Goal: Transaction & Acquisition: Purchase product/service

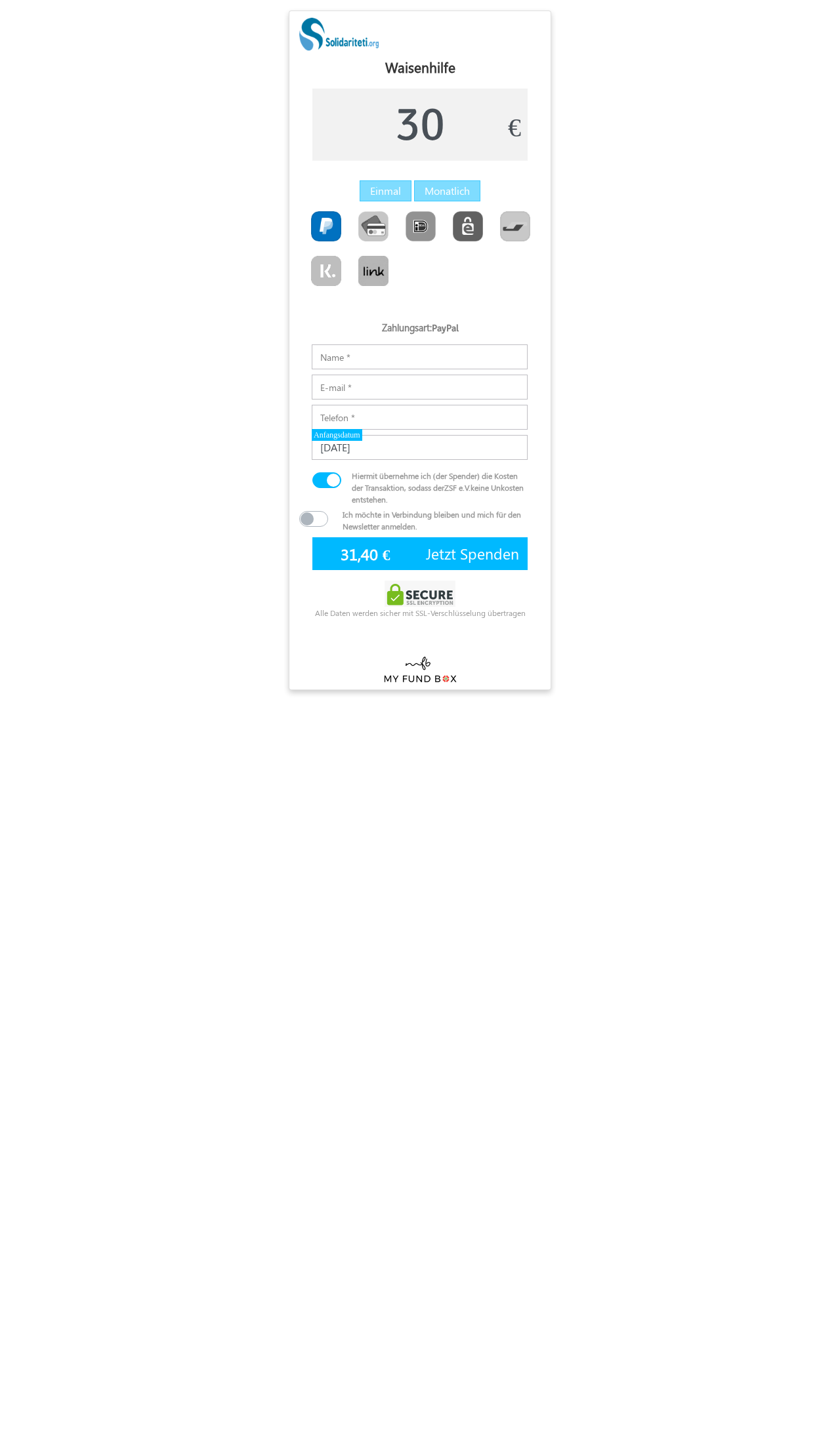
scroll to position [6, 6]
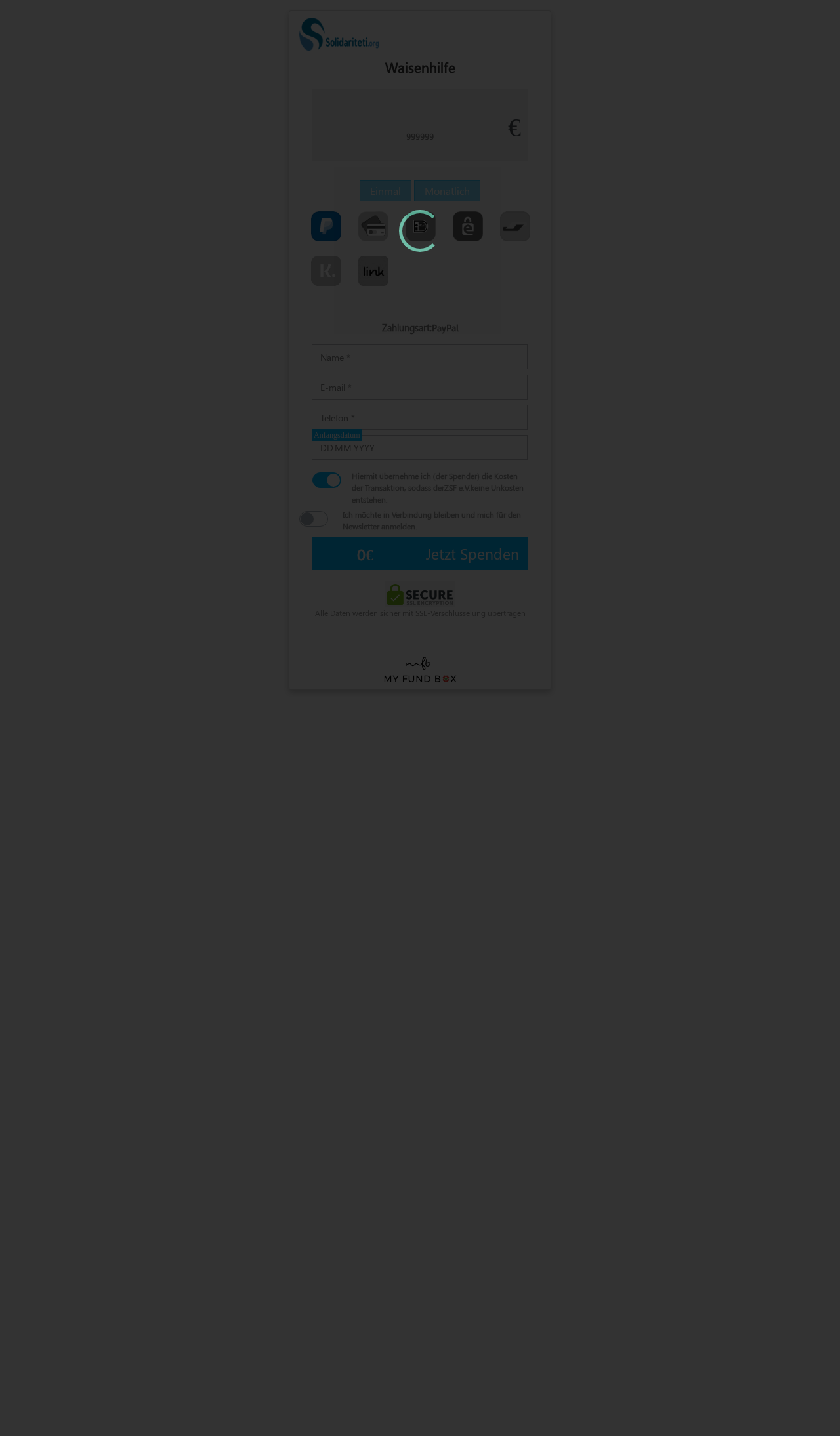
type input "30"
type input "[DATE]"
type input "31,40 €"
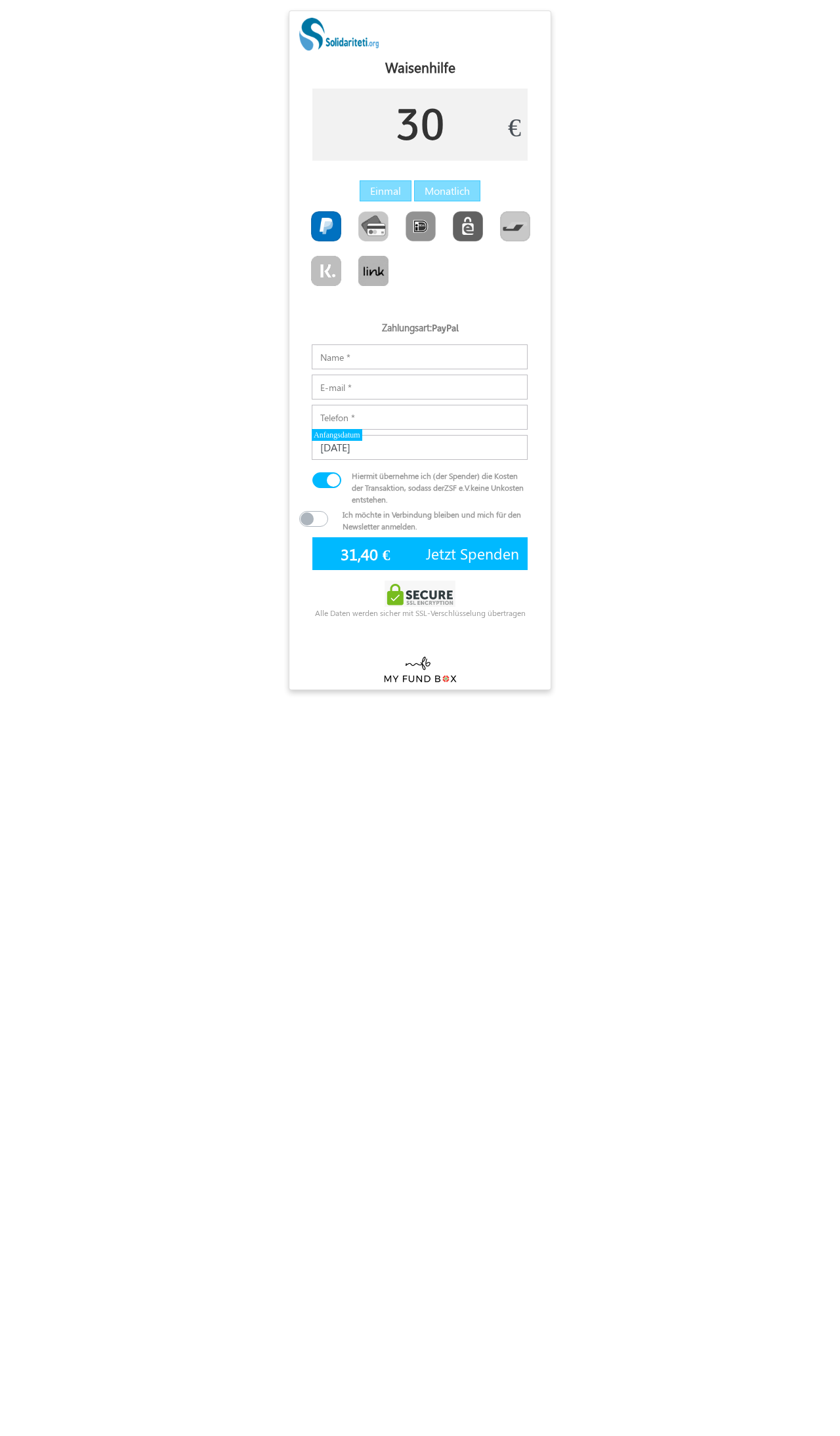
click at [457, 140] on input "30" at bounding box center [420, 125] width 215 height 72
type input "3"
type input "90"
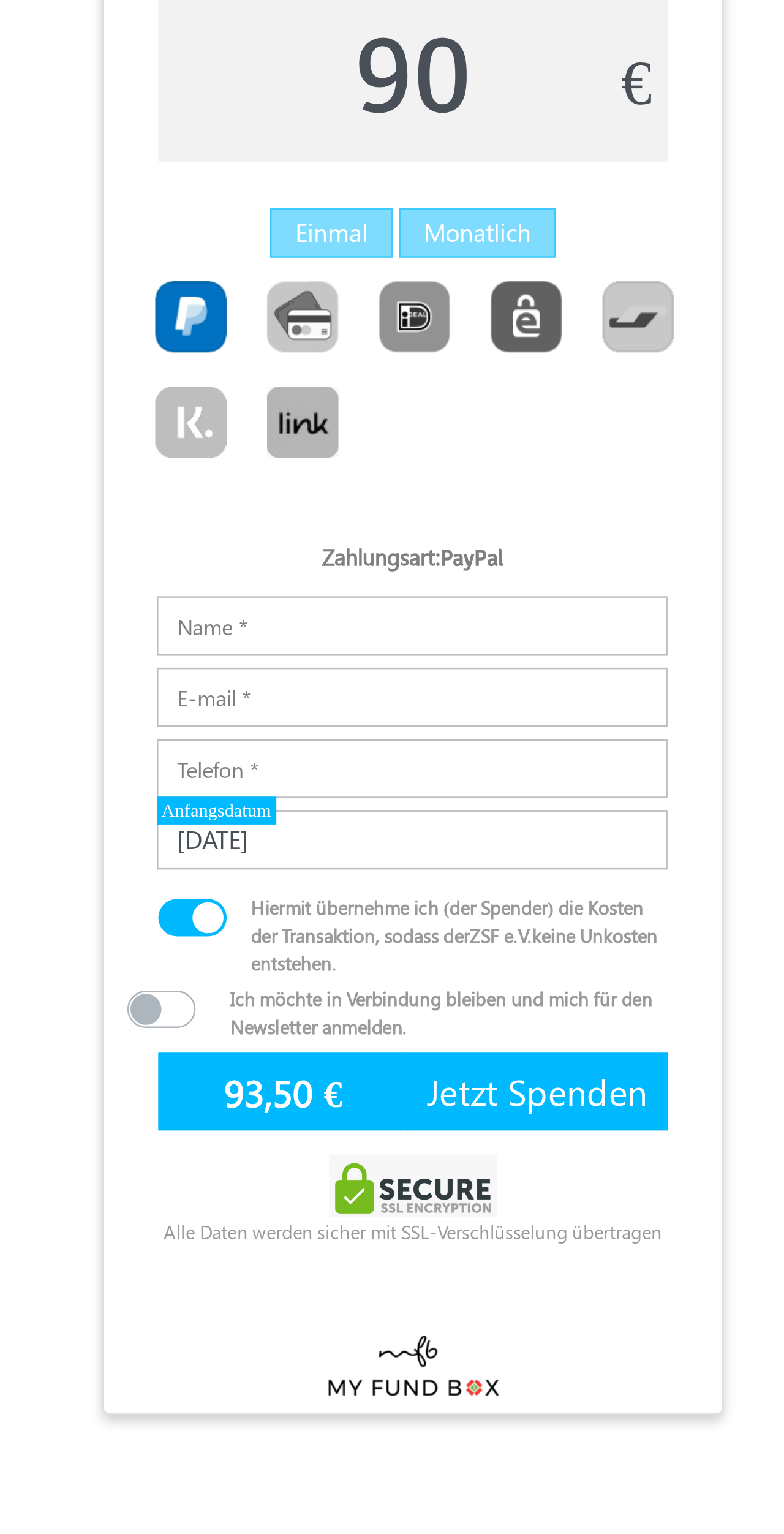
click at [335, 198] on img "Toolbar with button groups" at bounding box center [348, 211] width 28 height 28
click at [335, 198] on input "Toolbar with button groups" at bounding box center [338, 201] width 8 height 8
type input "93,40 €"
radio input "true"
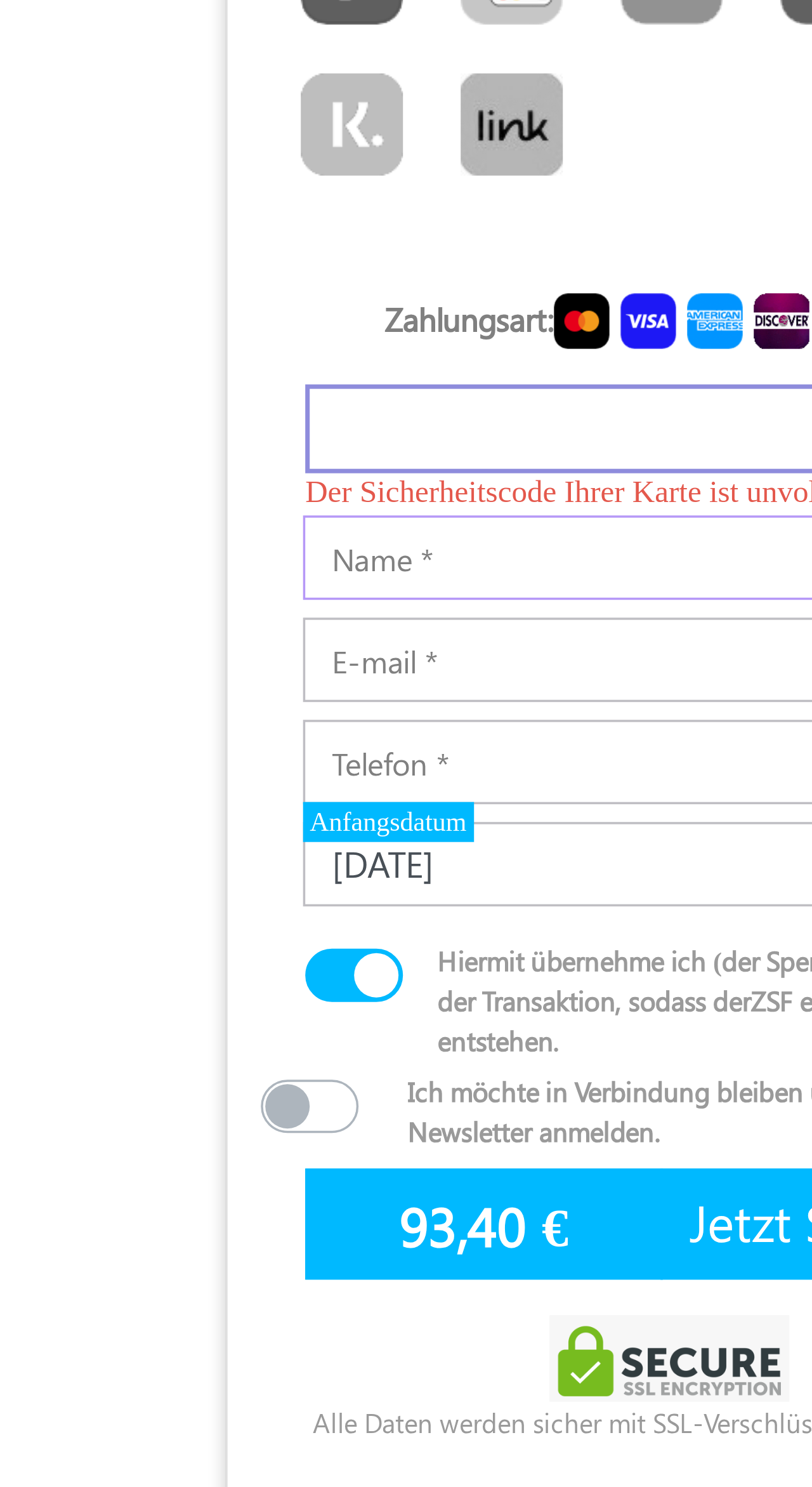
click at [301, 374] on input "Notizen" at bounding box center [406, 385] width 209 height 24
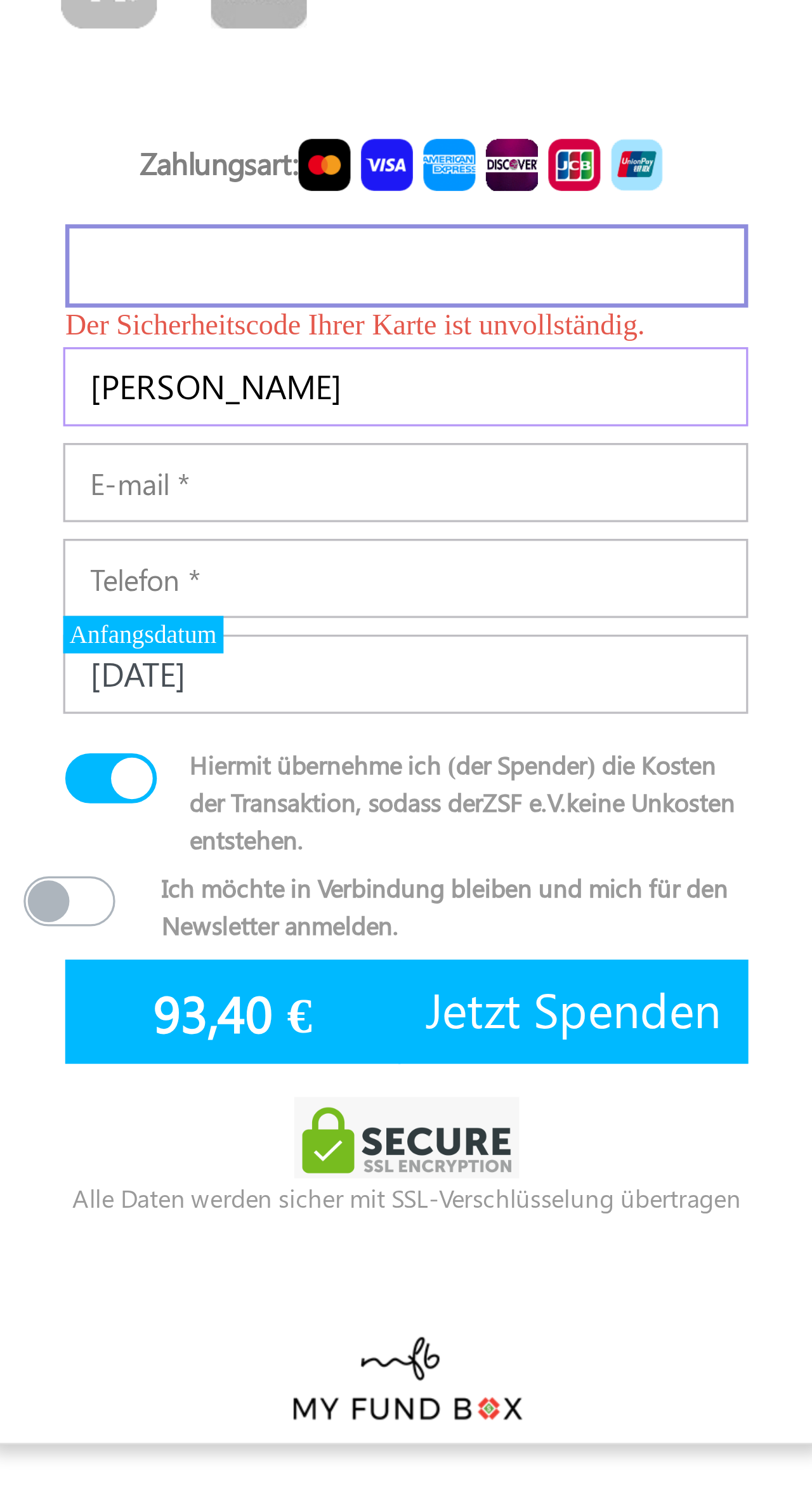
type input "Ismail Jakupi"
click at [301, 403] on input "E-mail" at bounding box center [406, 415] width 209 height 24
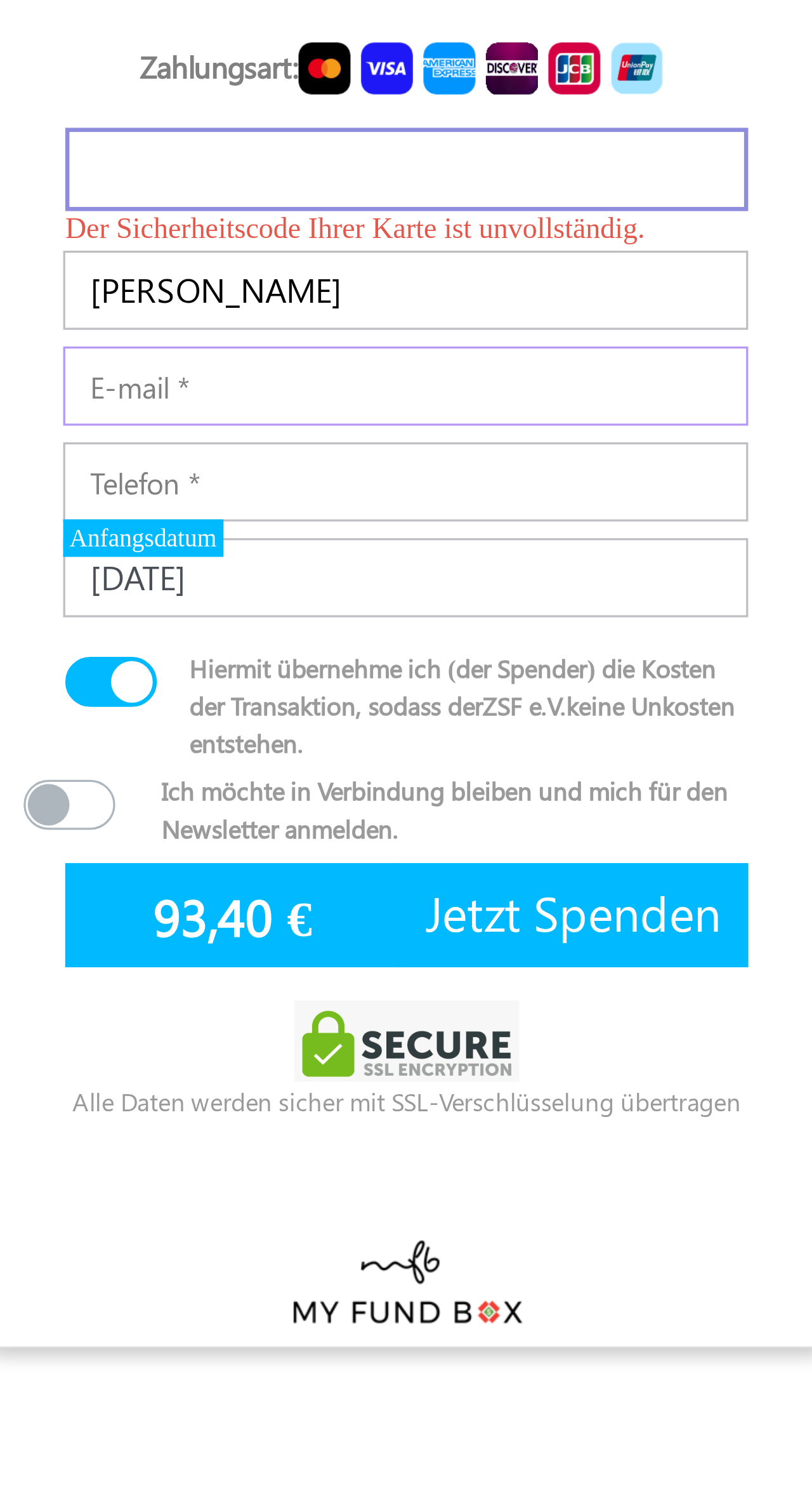
type input "I"
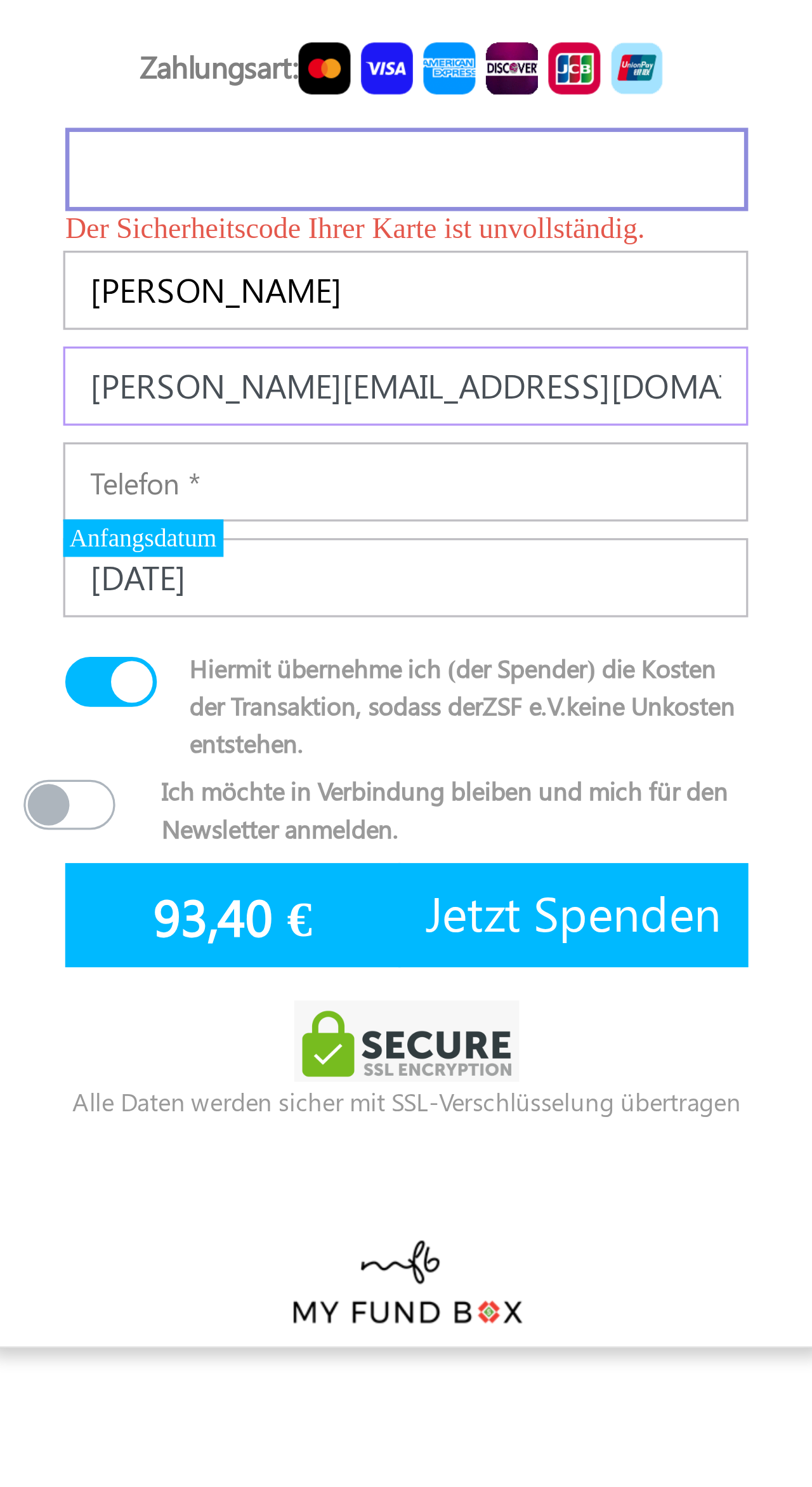
type input "i.jakupi@hotmail.ch"
click at [301, 433] on input "Telefon" at bounding box center [406, 444] width 209 height 24
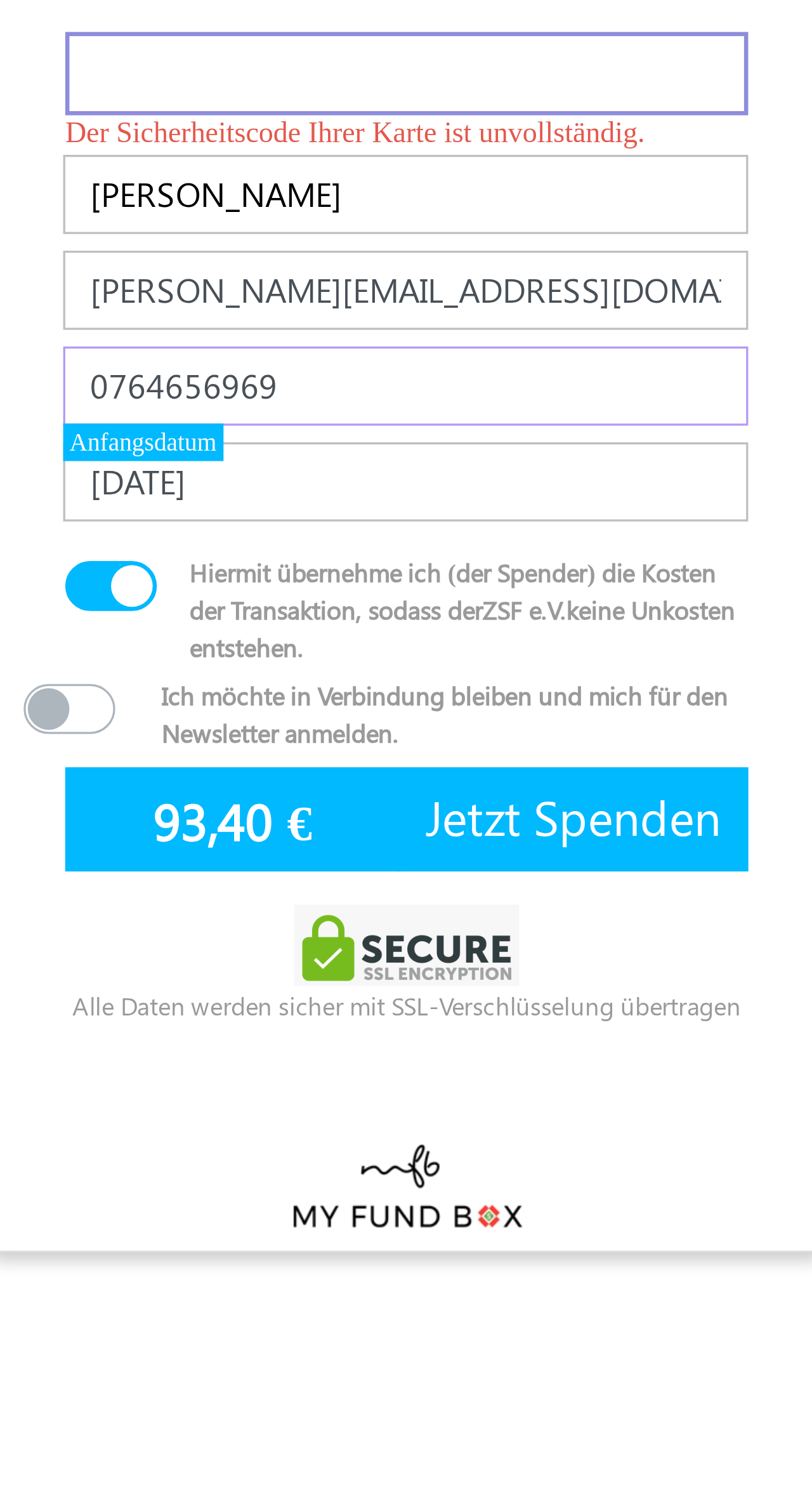
type input "0764656969"
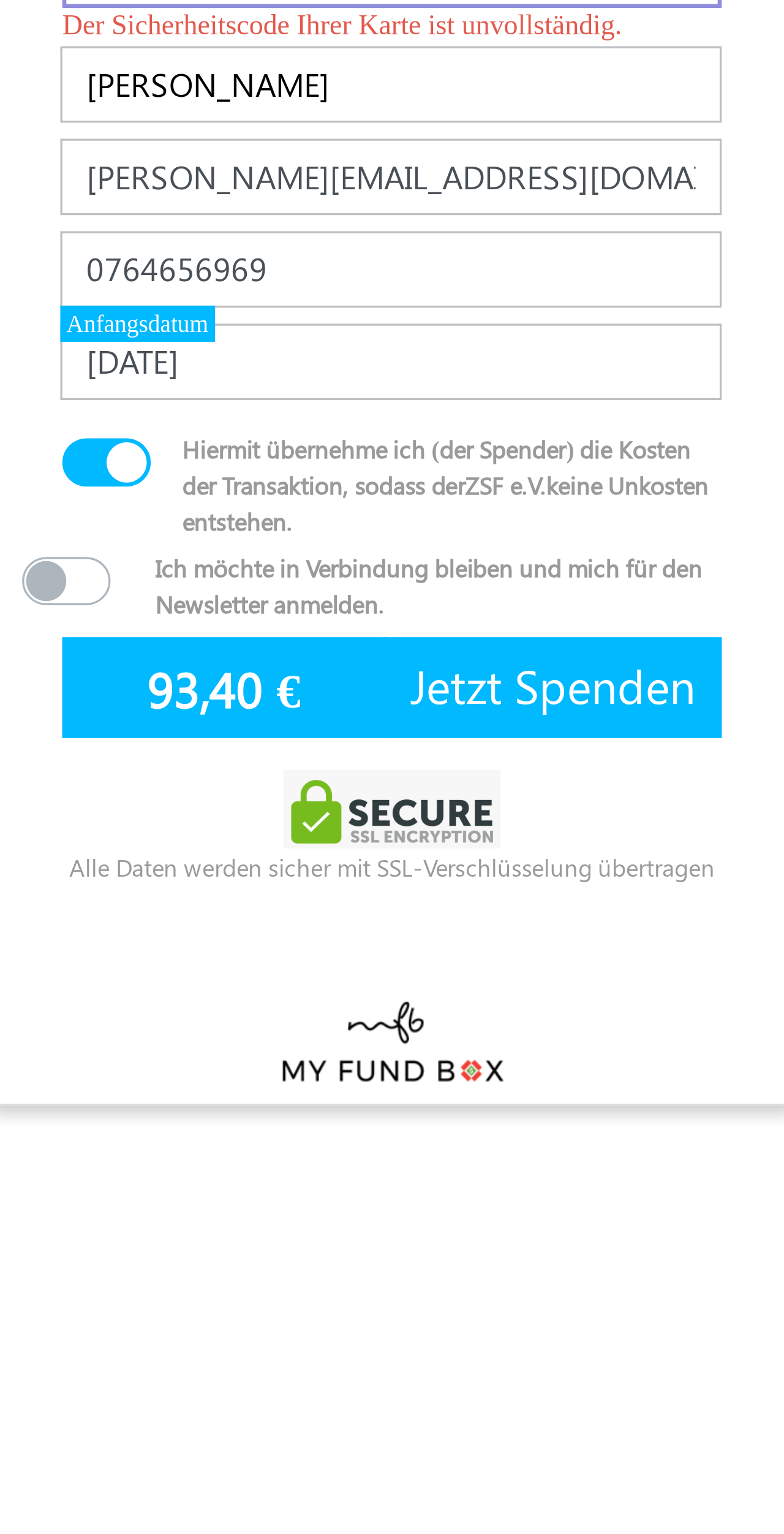
click at [398, 546] on span "Jetzt Spenden" at bounding box center [441, 556] width 87 height 19
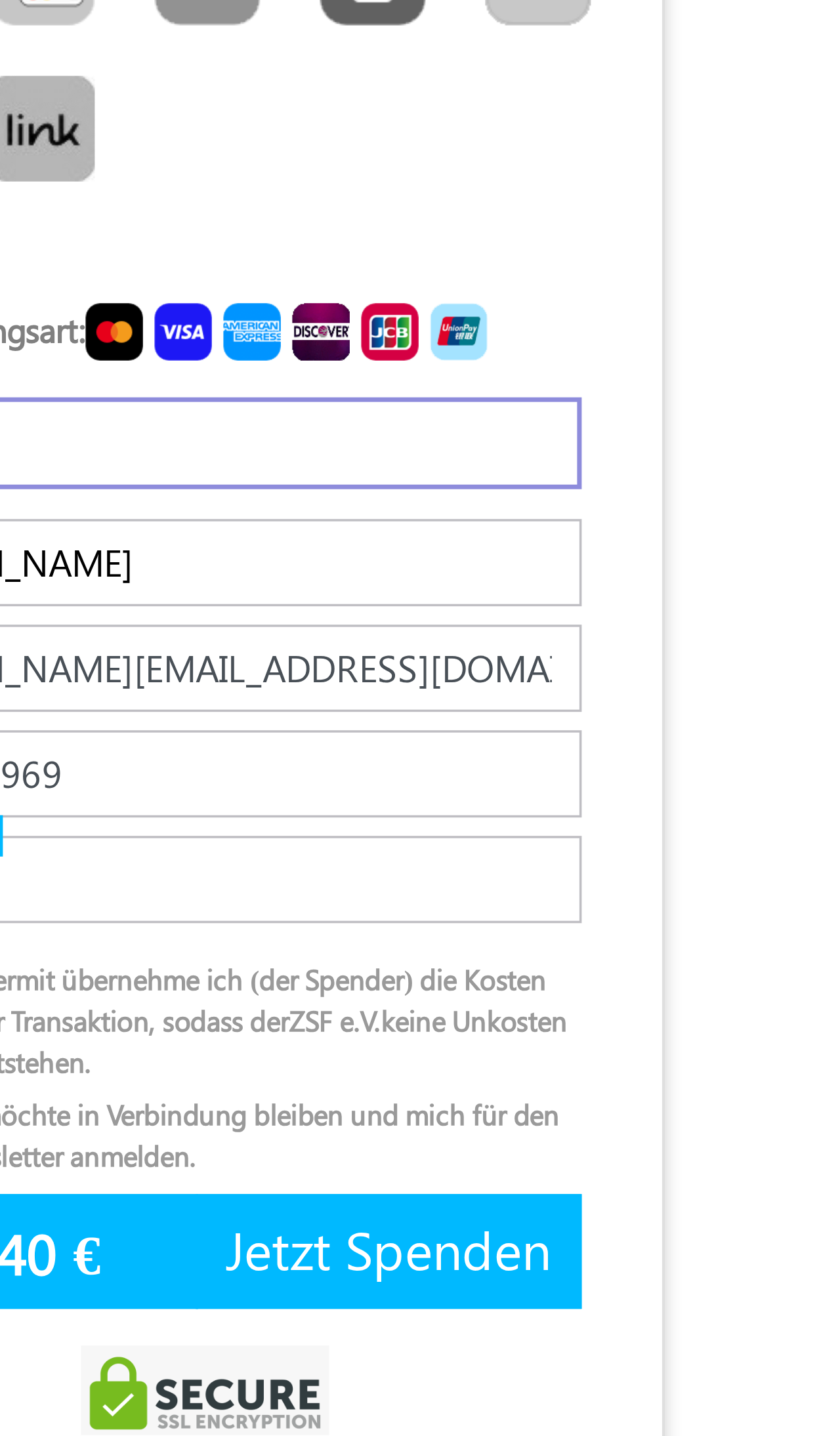
type input "94,66 €"
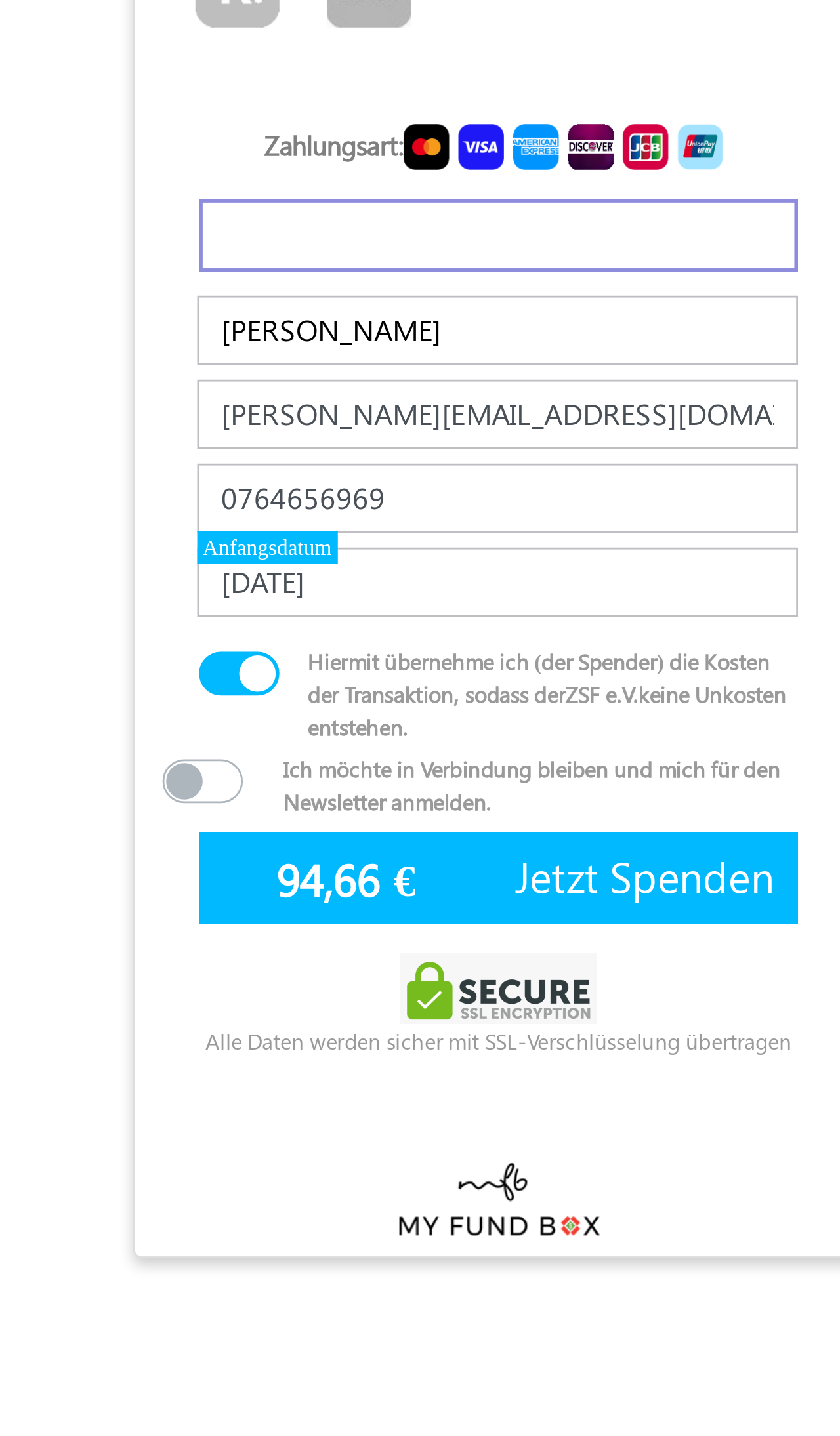
click at [426, 580] on span "Jetzt Spenden" at bounding box center [472, 590] width 93 height 20
